Goal: Information Seeking & Learning: Learn about a topic

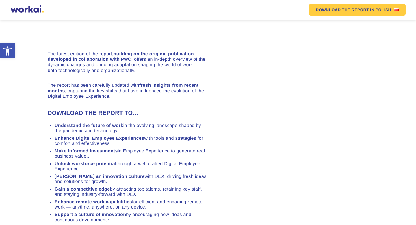
scroll to position [375, 0]
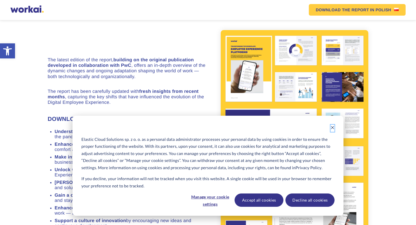
click at [332, 127] on icon "Dismiss cookie banner" at bounding box center [332, 127] width 3 height 3
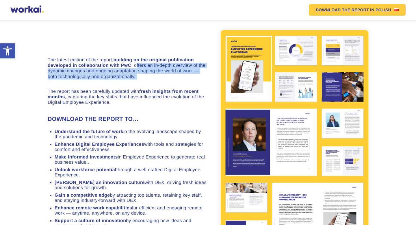
drag, startPoint x: 137, startPoint y: 67, endPoint x: 152, endPoint y: 84, distance: 22.7
click at [152, 84] on div "The latest edition of the report, building on the original publication develope…" at bounding box center [128, 179] width 160 height 244
drag, startPoint x: 132, startPoint y: 66, endPoint x: 144, endPoint y: 85, distance: 22.4
click at [144, 85] on div "The latest edition of the report, building on the original publication develope…" at bounding box center [128, 179] width 160 height 244
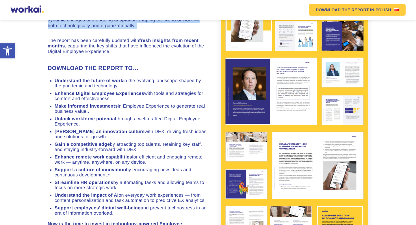
scroll to position [426, 0]
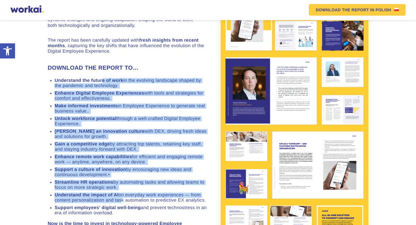
drag, startPoint x: 101, startPoint y: 82, endPoint x: 116, endPoint y: 201, distance: 119.9
click at [117, 202] on ul "Understand the future of work in the evolving landscape shaped by the pandemic …" at bounding box center [128, 146] width 160 height 137
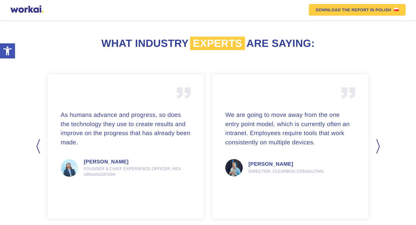
scroll to position [691, 0]
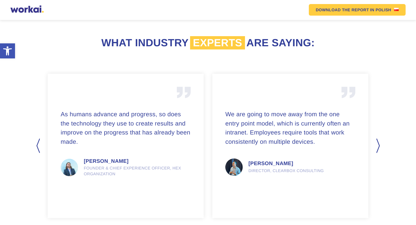
drag, startPoint x: 83, startPoint y: 141, endPoint x: 85, endPoint y: 99, distance: 41.9
click at [85, 99] on div "As humans advance and progress, so does the technology they use to create resul…" at bounding box center [126, 137] width 130 height 101
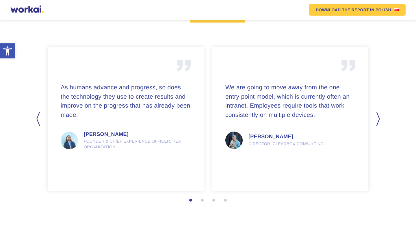
scroll to position [723, 0]
